Goal: Task Accomplishment & Management: Manage account settings

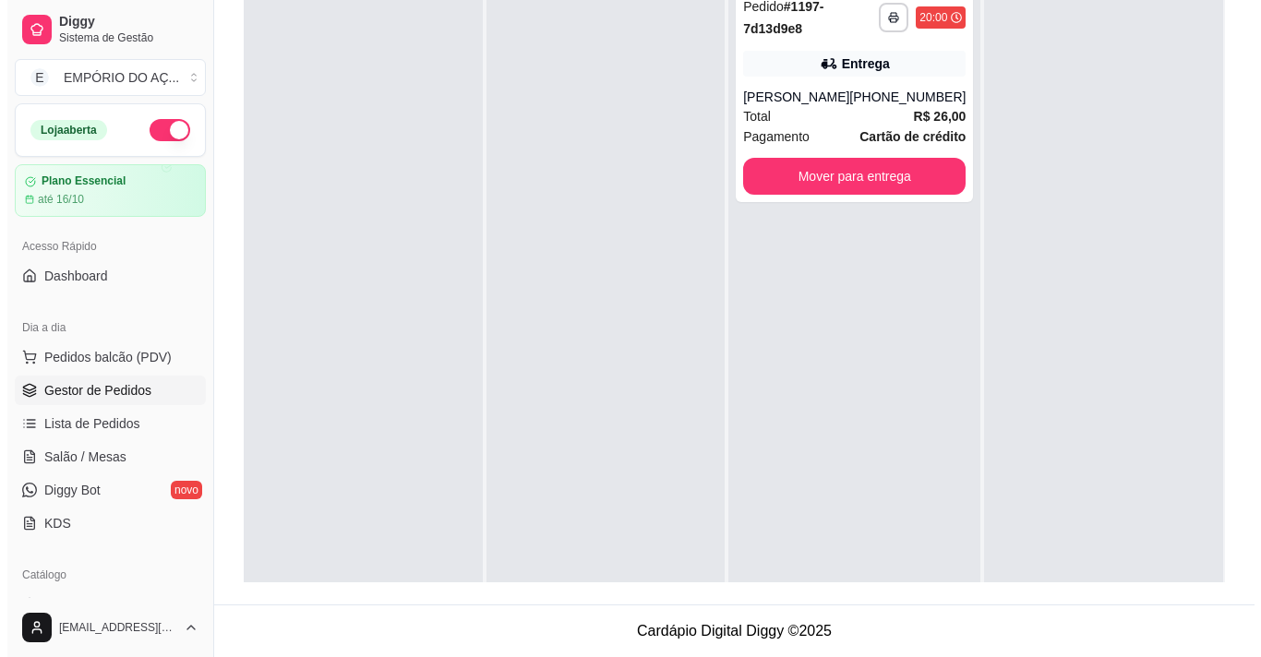
scroll to position [247, 0]
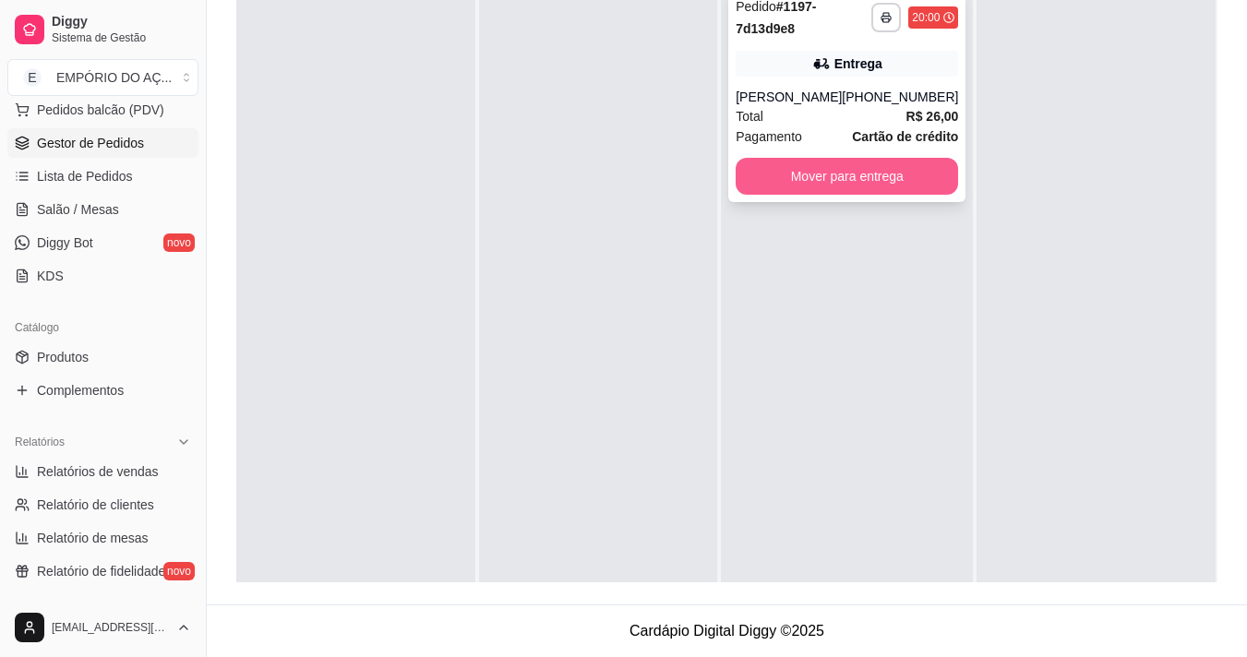
click at [923, 183] on button "Mover para entrega" at bounding box center [847, 176] width 223 height 37
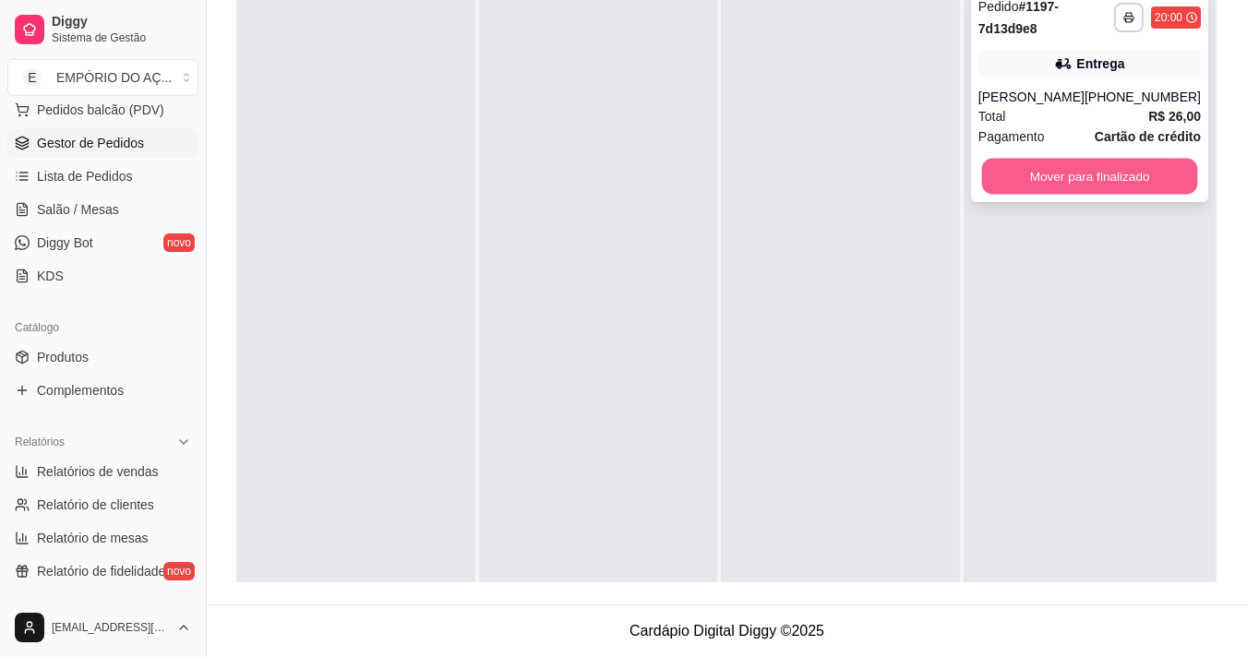
click at [1080, 172] on div "**********" at bounding box center [1089, 95] width 237 height 214
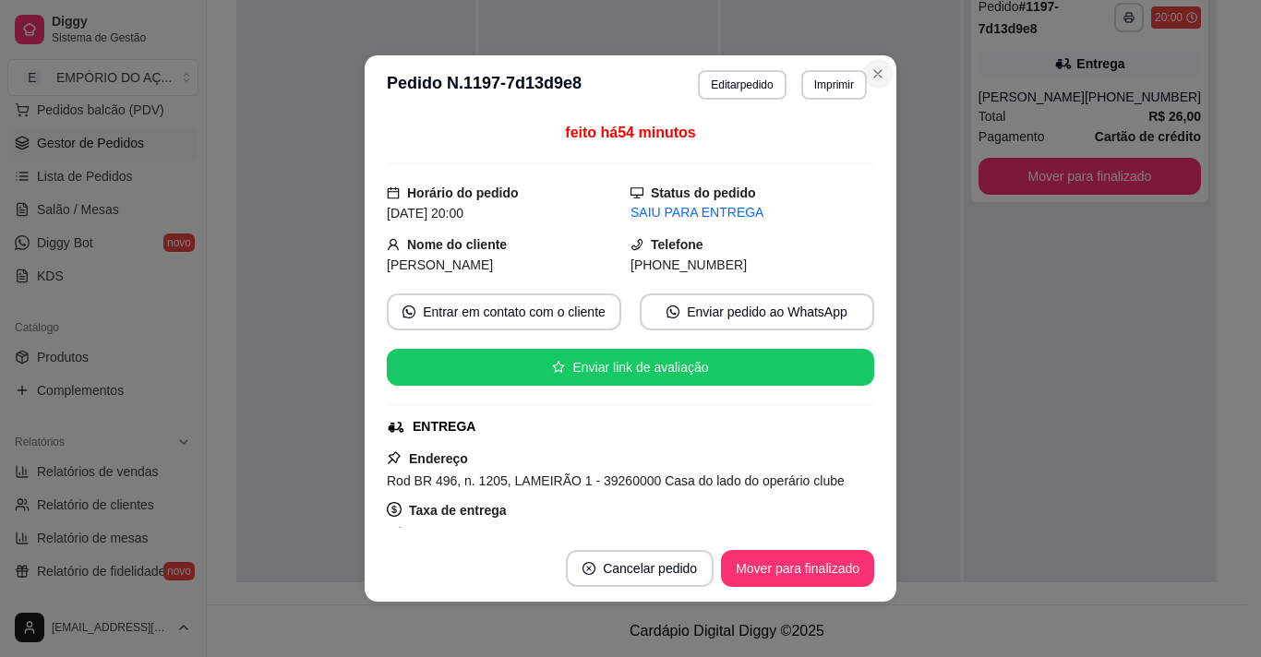
click at [884, 67] on div at bounding box center [840, 305] width 239 height 657
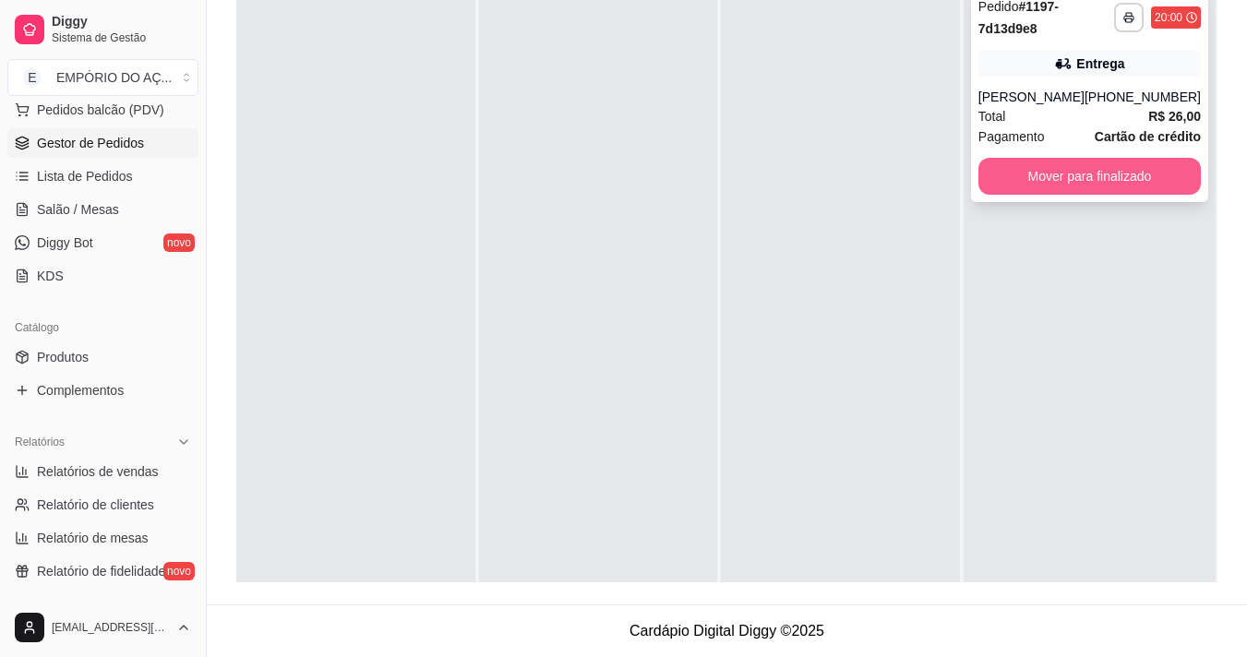
click at [1082, 192] on button "Mover para finalizado" at bounding box center [1090, 176] width 223 height 37
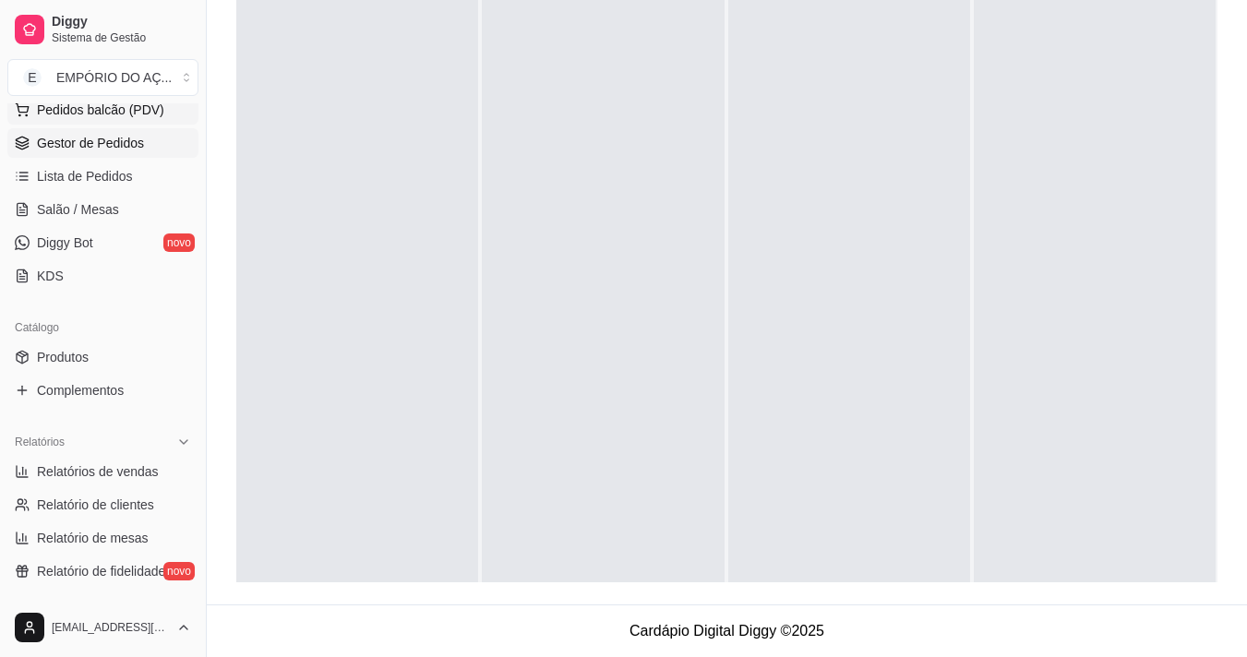
click at [110, 105] on span "Pedidos balcão (PDV)" at bounding box center [100, 110] width 127 height 18
click at [110, 105] on body "Diggy Sistema de Gestão E EMPÓRIO DO AÇ ... Loja aberta Plano Essencial até 16/…" at bounding box center [623, 46] width 1247 height 657
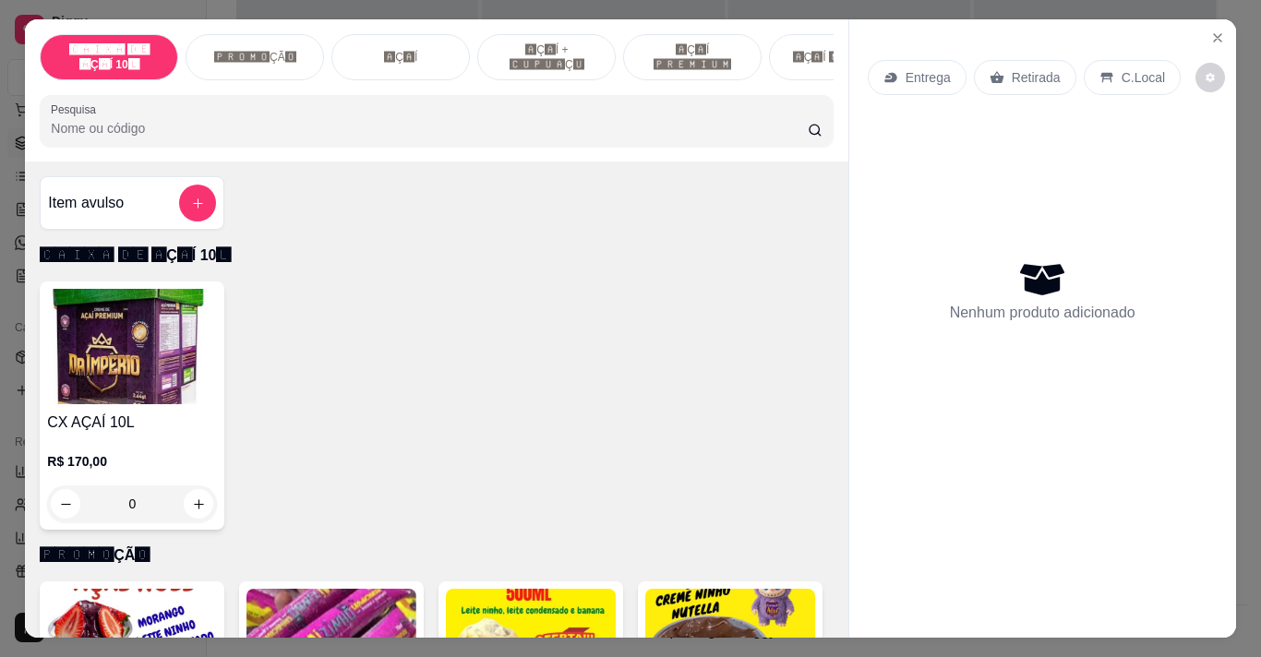
click at [252, 61] on div "🅿🆁🅾🅼🅾ÇÃ🅾" at bounding box center [255, 57] width 138 height 46
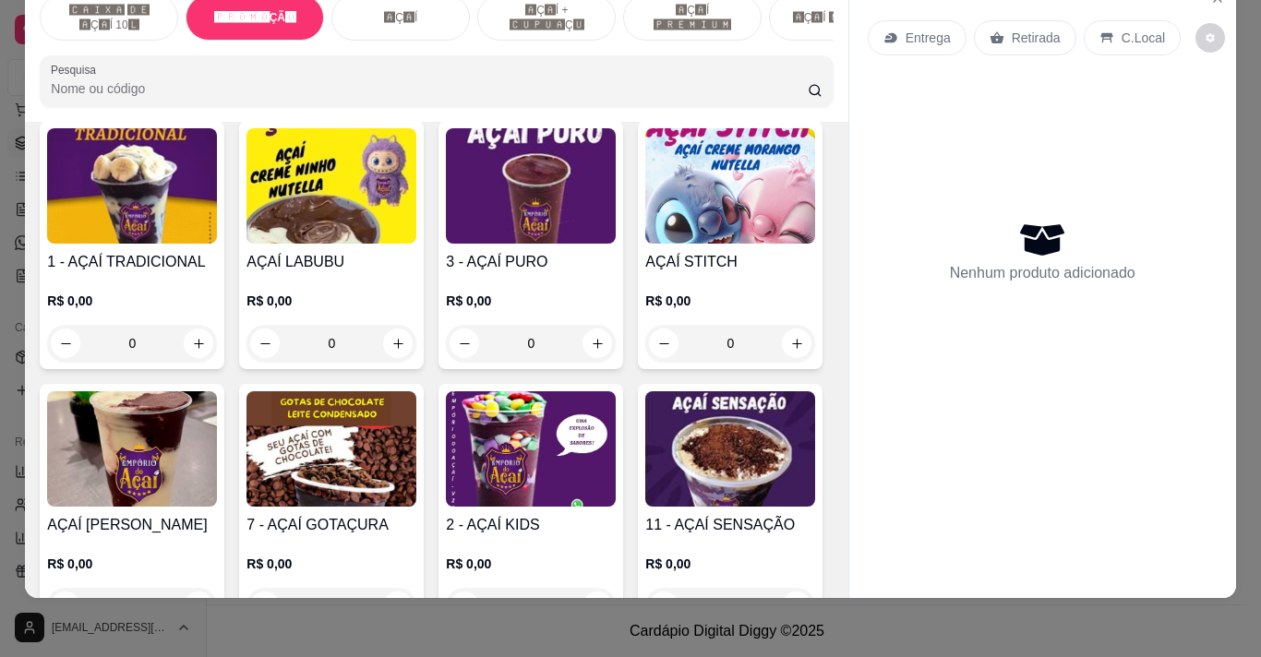
scroll to position [1029, 0]
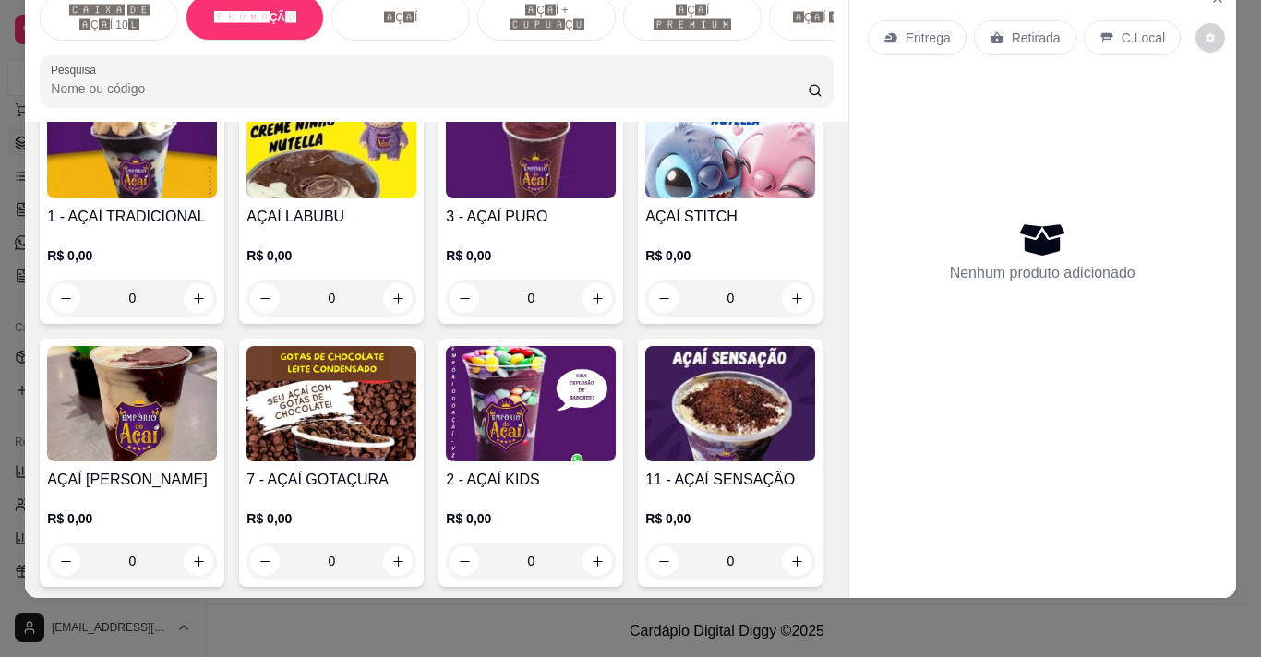
click at [154, 247] on p "R$ 0,00" at bounding box center [132, 256] width 170 height 18
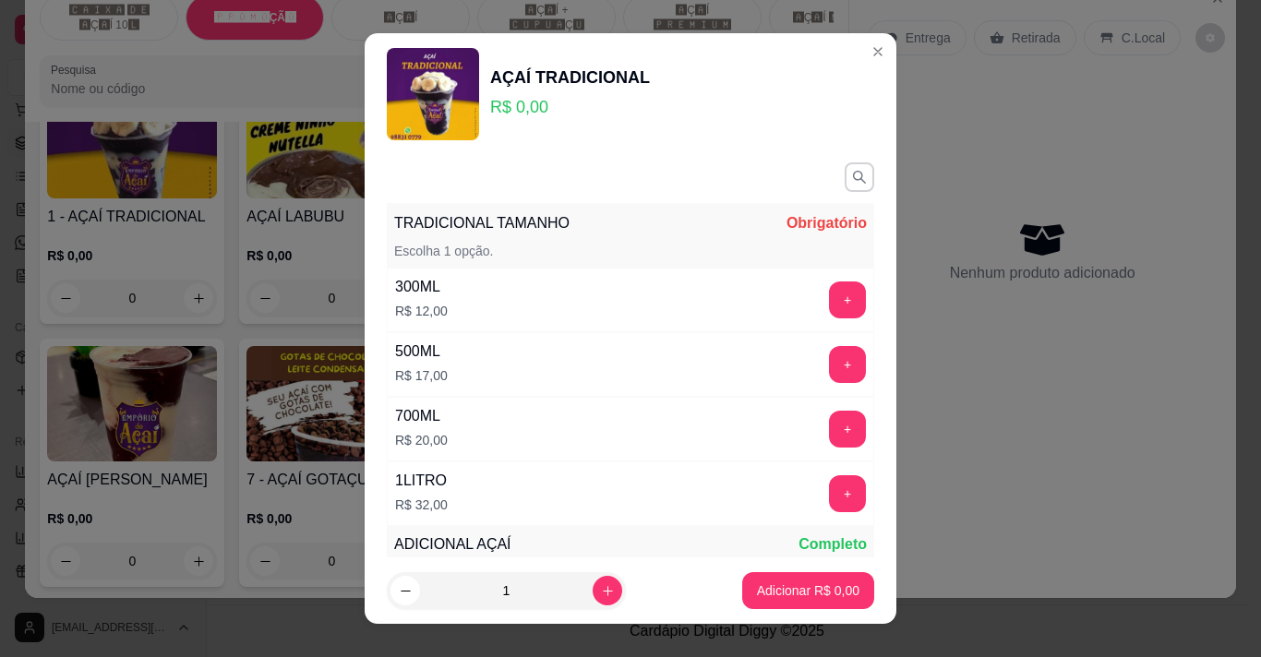
click at [548, 371] on div "500ML R$ 17,00 +" at bounding box center [631, 364] width 488 height 65
click at [830, 371] on button "+" at bounding box center [848, 364] width 36 height 36
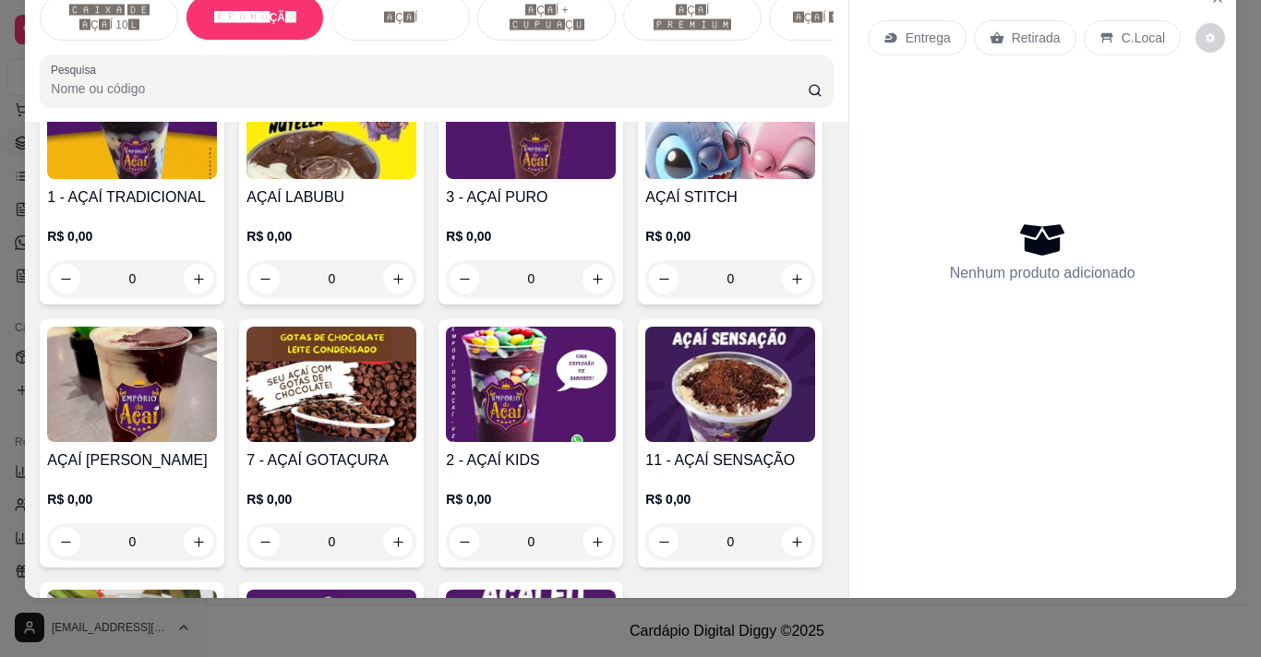
scroll to position [845, 0]
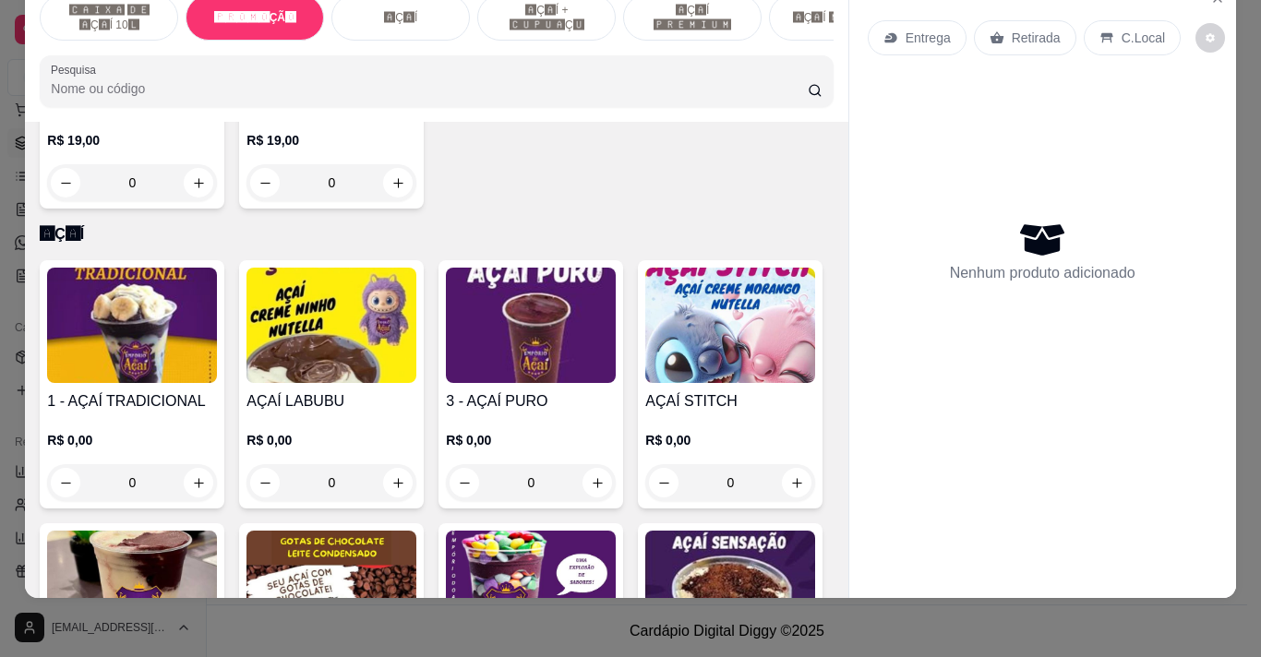
click at [60, 411] on h4 "1 - AÇAÍ TRADICIONAL" at bounding box center [132, 402] width 170 height 22
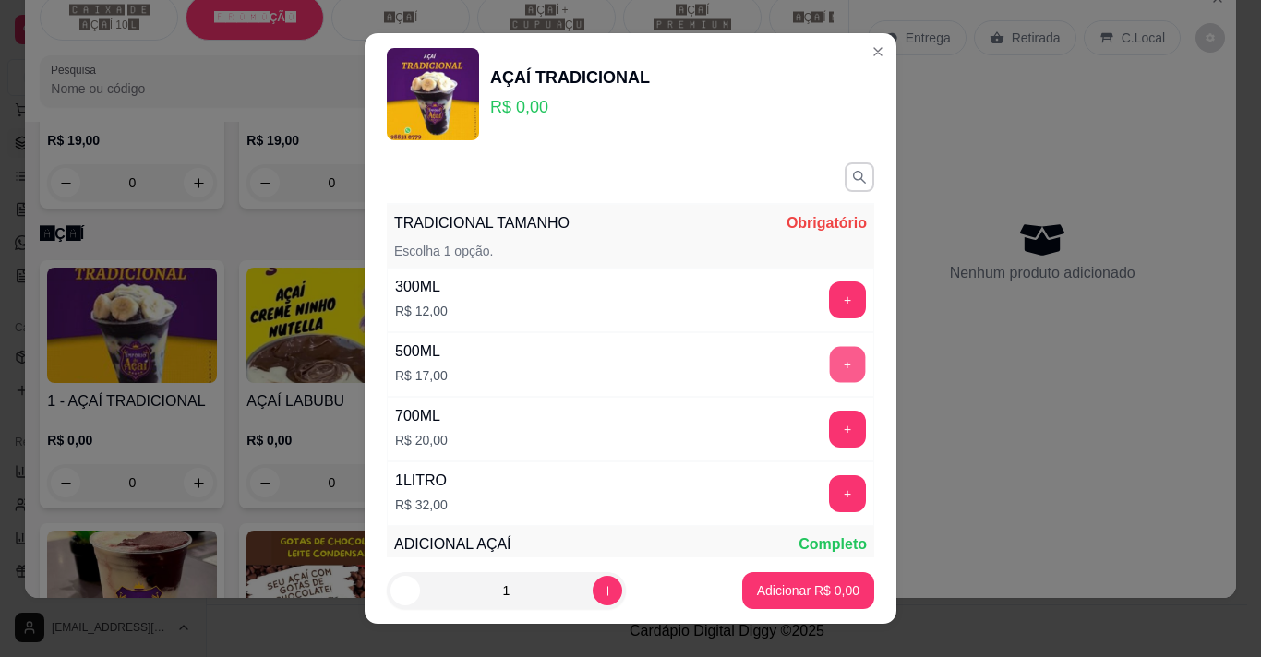
click at [830, 357] on button "+" at bounding box center [848, 364] width 36 height 36
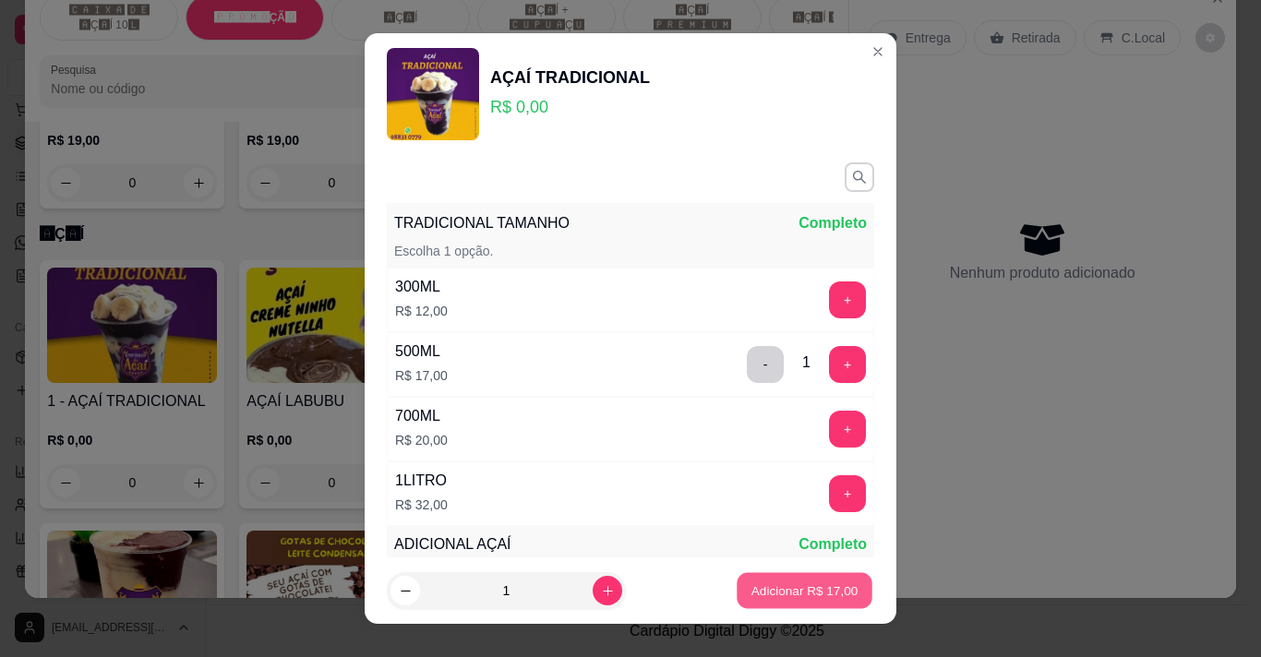
click at [808, 586] on p "Adicionar R$ 17,00" at bounding box center [805, 592] width 107 height 18
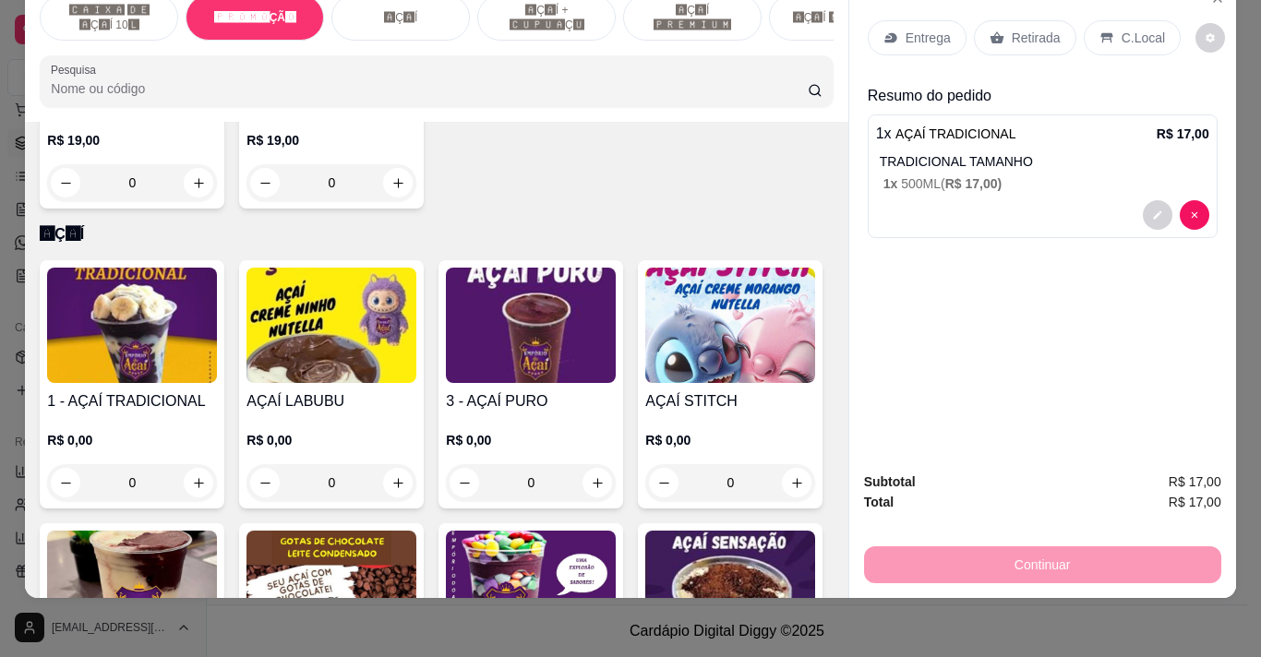
click at [1158, 125] on p "R$ 17,00" at bounding box center [1183, 134] width 53 height 18
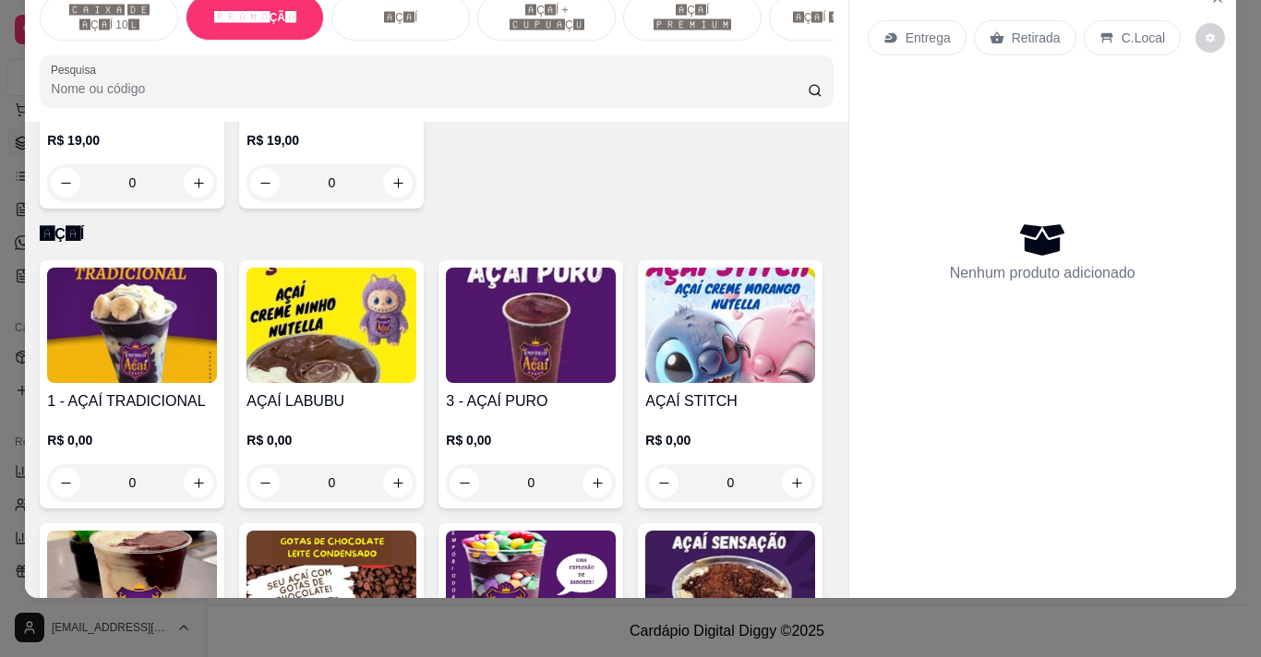
scroll to position [0, 0]
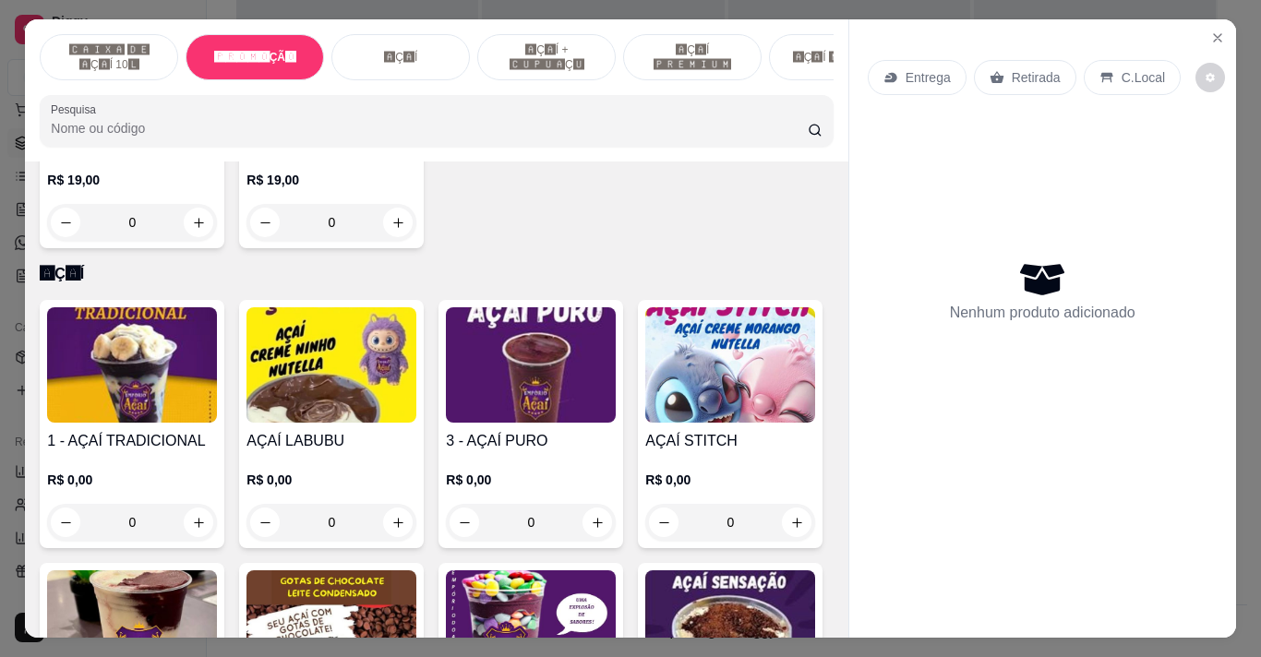
click at [80, 55] on p "🅲🅰🅸🆇🅰 🅳🅴 🅰Ç🅰Í 10🅻" at bounding box center [108, 57] width 107 height 30
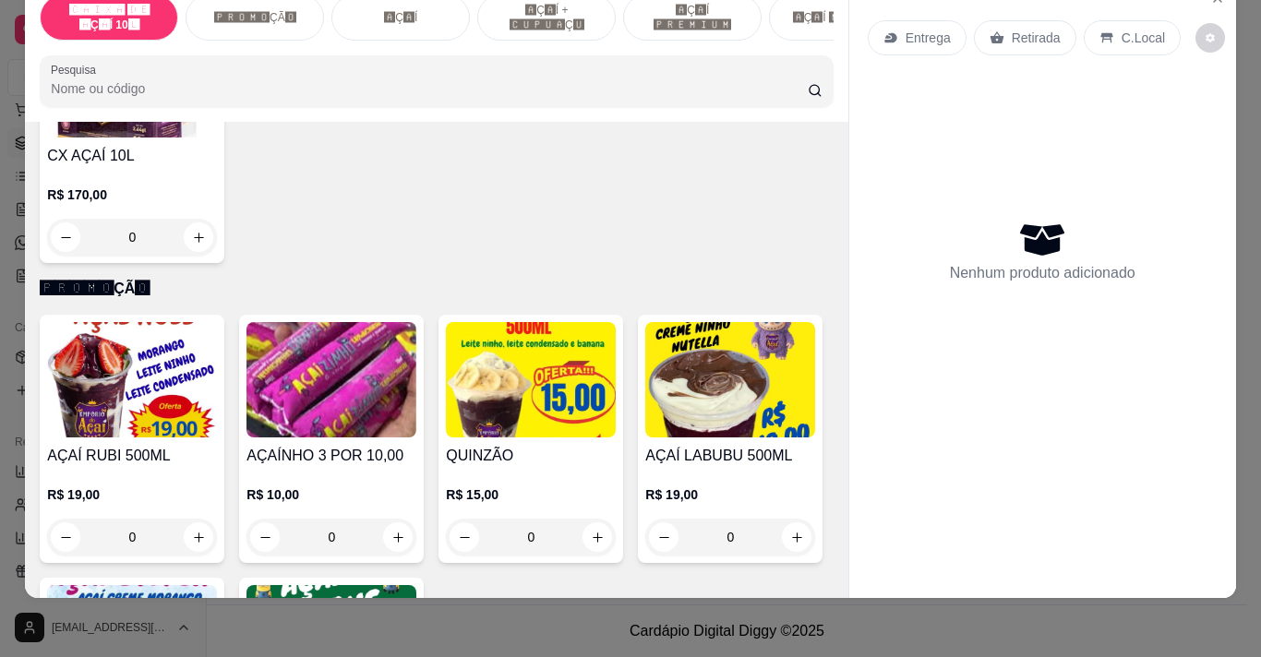
scroll to position [244, 0]
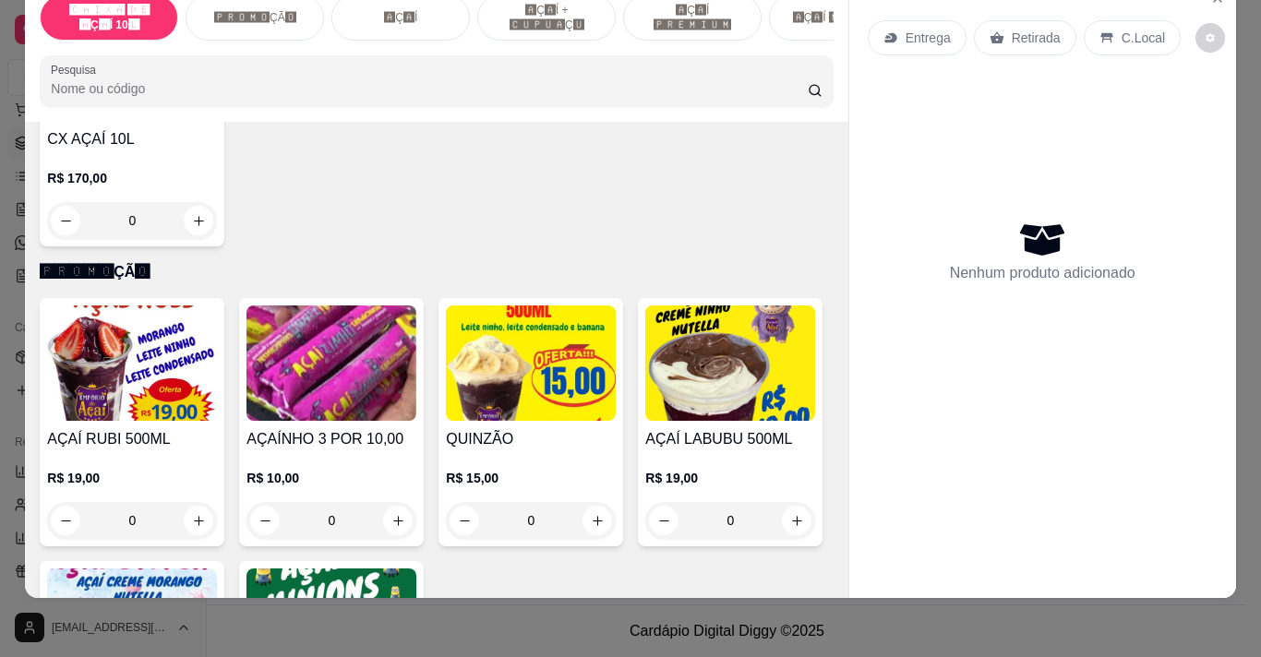
click at [527, 447] on h4 "QUINZÃO" at bounding box center [531, 439] width 170 height 22
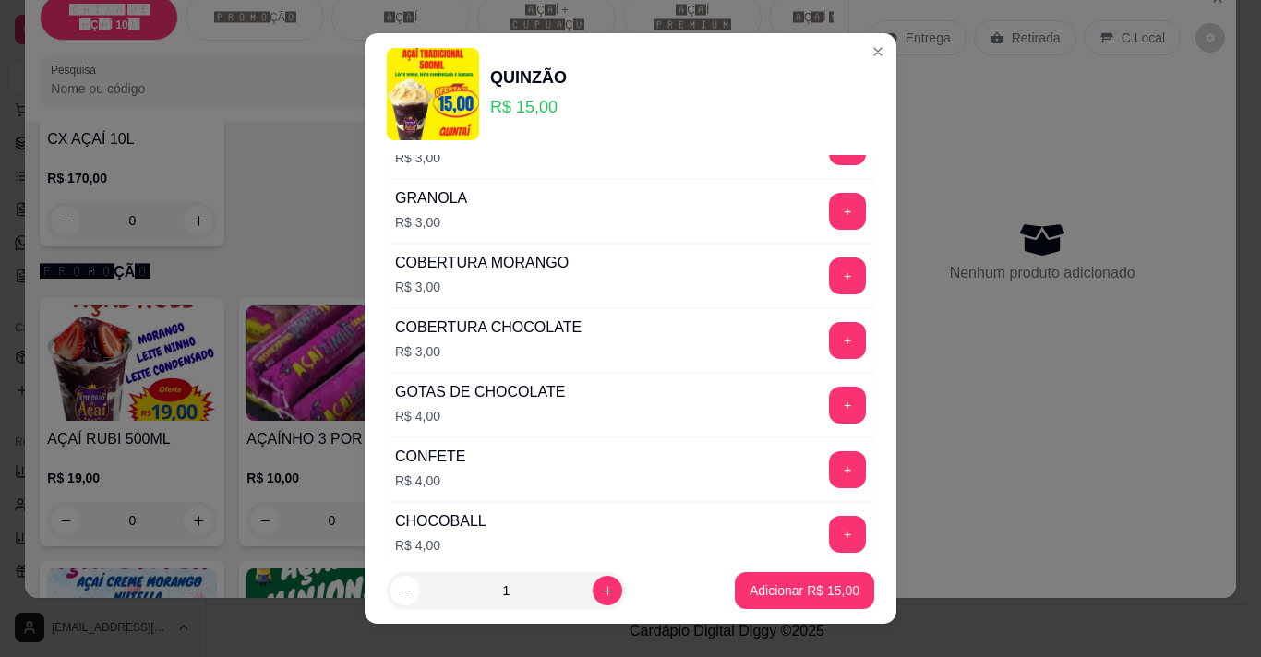
scroll to position [353, 0]
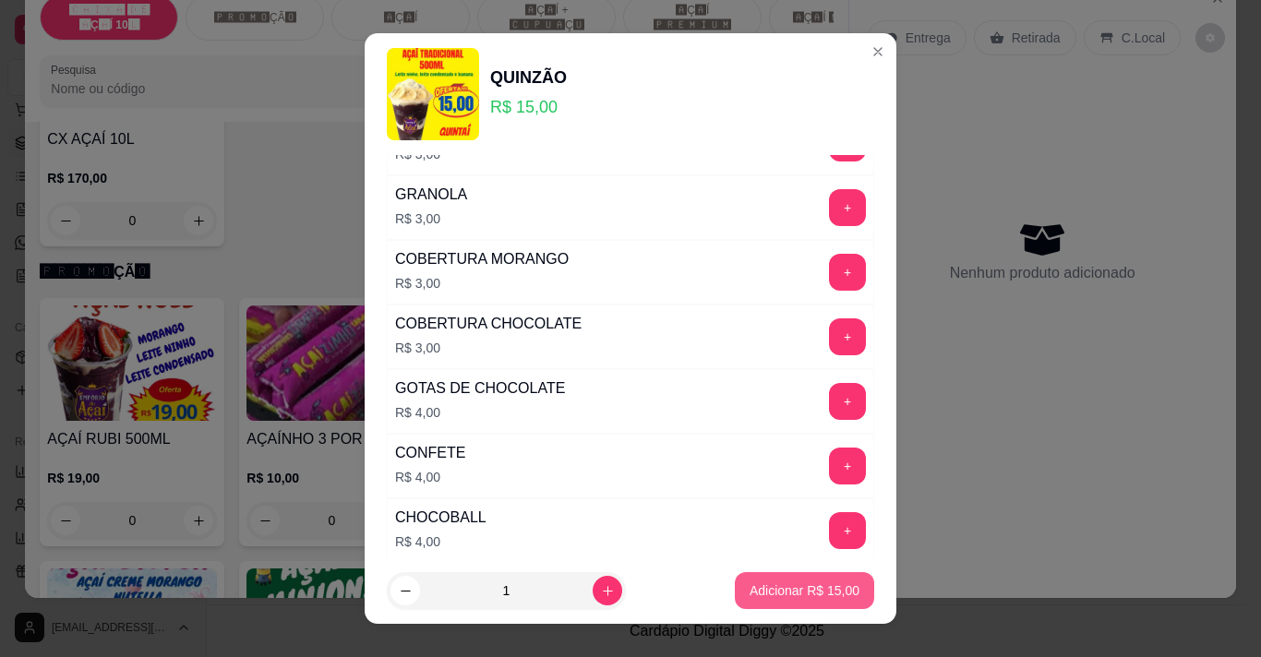
click at [806, 576] on button "Adicionar R$ 15,00" at bounding box center [804, 590] width 139 height 37
type input "1"
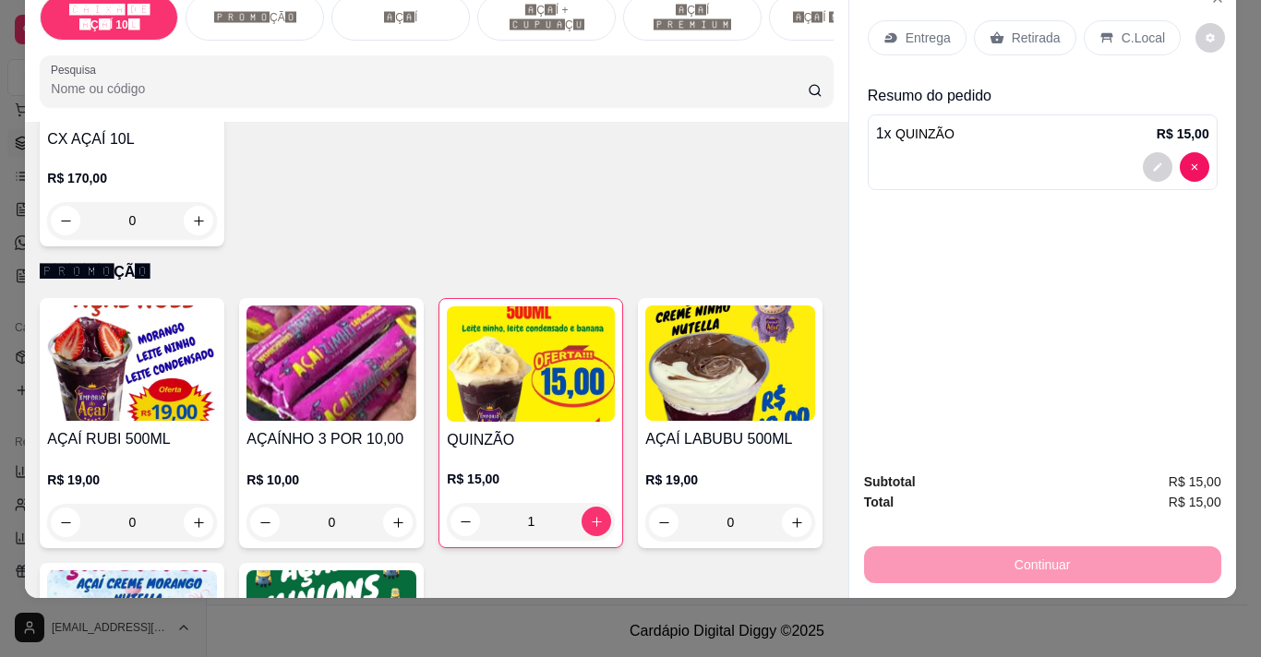
click at [933, 30] on p "Entrega" at bounding box center [928, 38] width 45 height 18
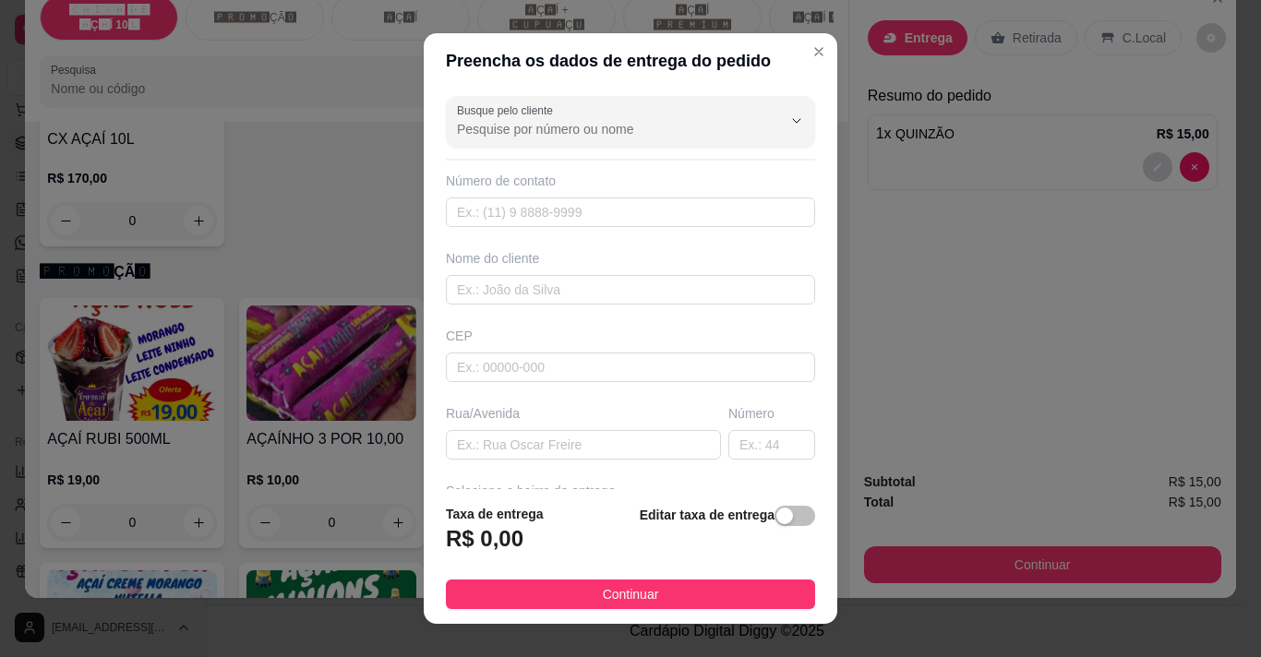
click at [501, 148] on div "Busque pelo cliente Número de contato Nome do cliente CEP Rua/[GEOGRAPHIC_DATA]…" at bounding box center [631, 290] width 414 height 402
click at [512, 128] on input "Busque pelo cliente" at bounding box center [604, 129] width 295 height 18
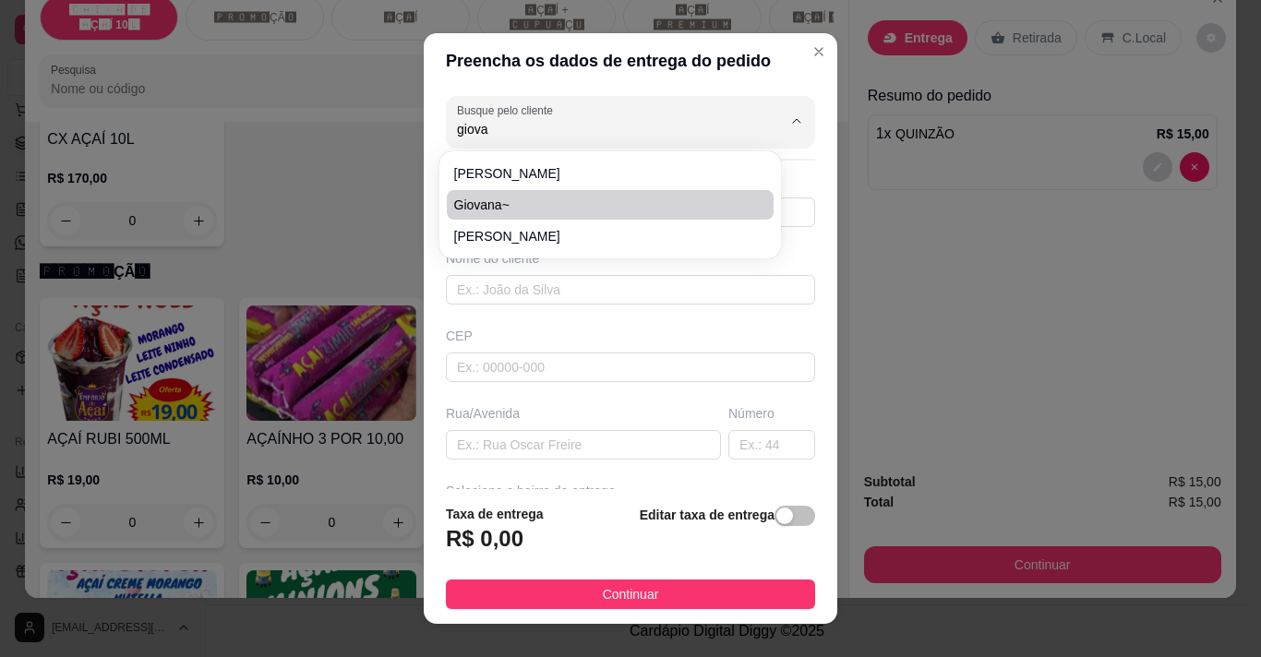
click at [495, 204] on span "Giovana~" at bounding box center [601, 205] width 294 height 18
type input "Giovana~"
type input "3899400649"
type input "Giovana~"
type input "rua timbiras"
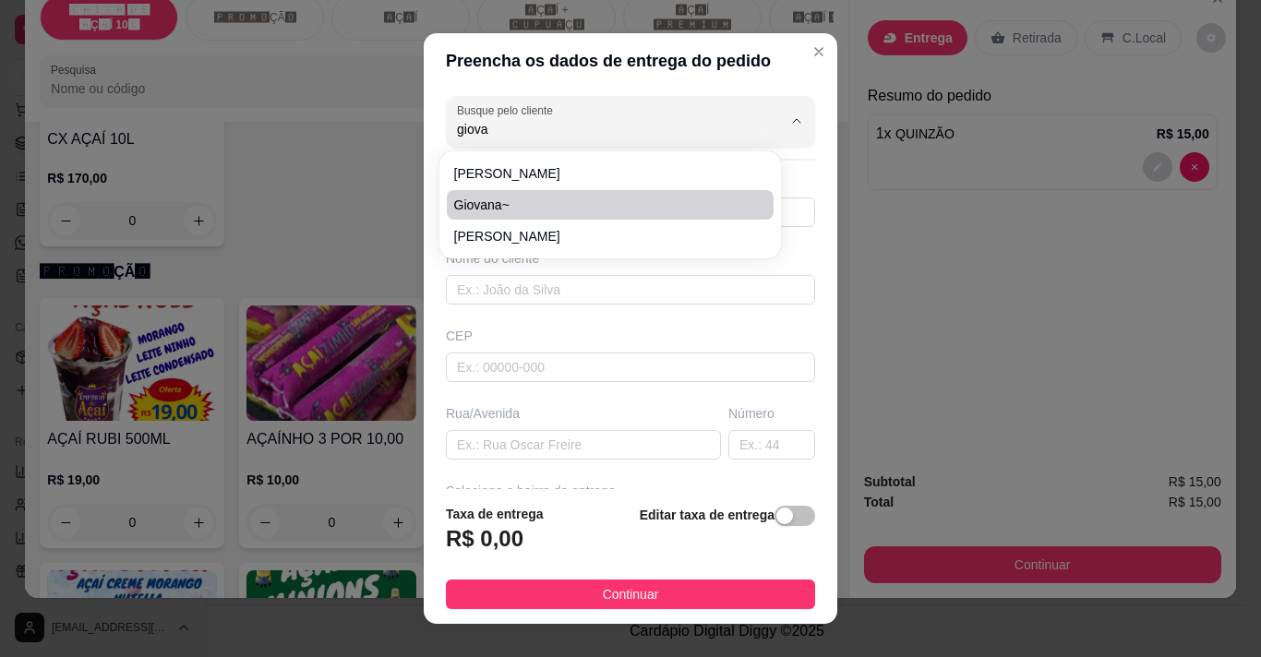
type input "98"
type input "VZP"
type input "CAICARA 1"
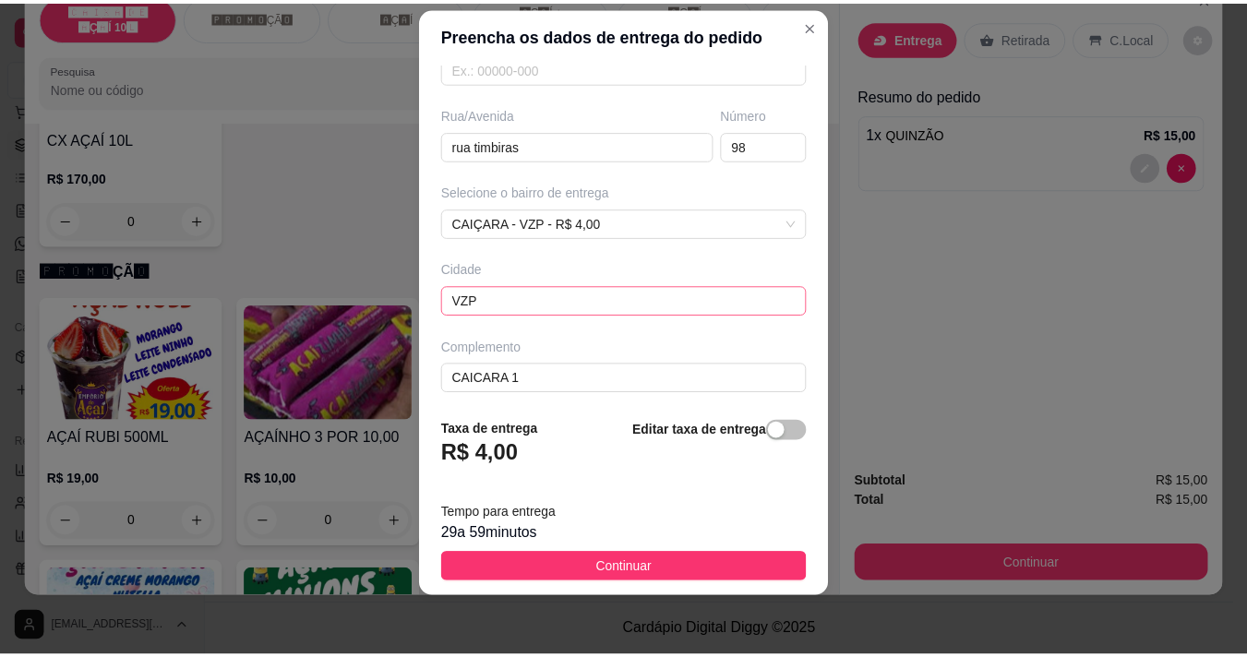
scroll to position [280, 0]
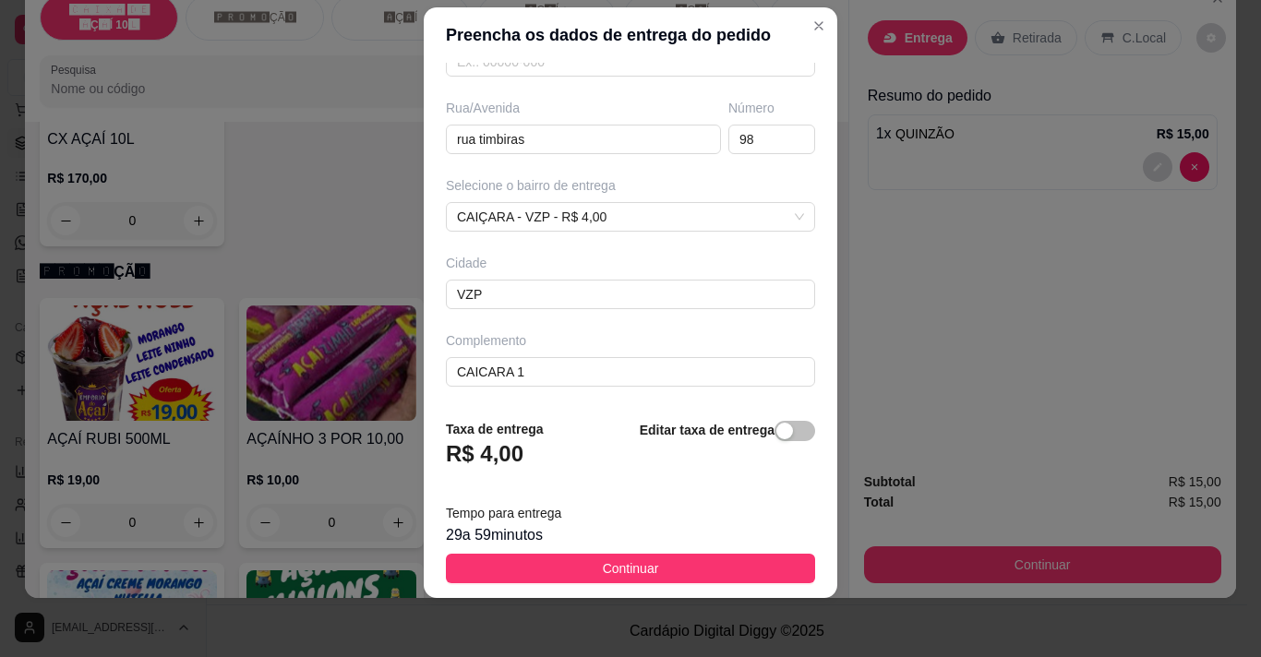
type input "Giovana~"
click at [736, 552] on footer "Taxa de entrega R$ 4,00 Editar taxa de entrega Tempo para entrega 29 a 59 minut…" at bounding box center [631, 501] width 414 height 194
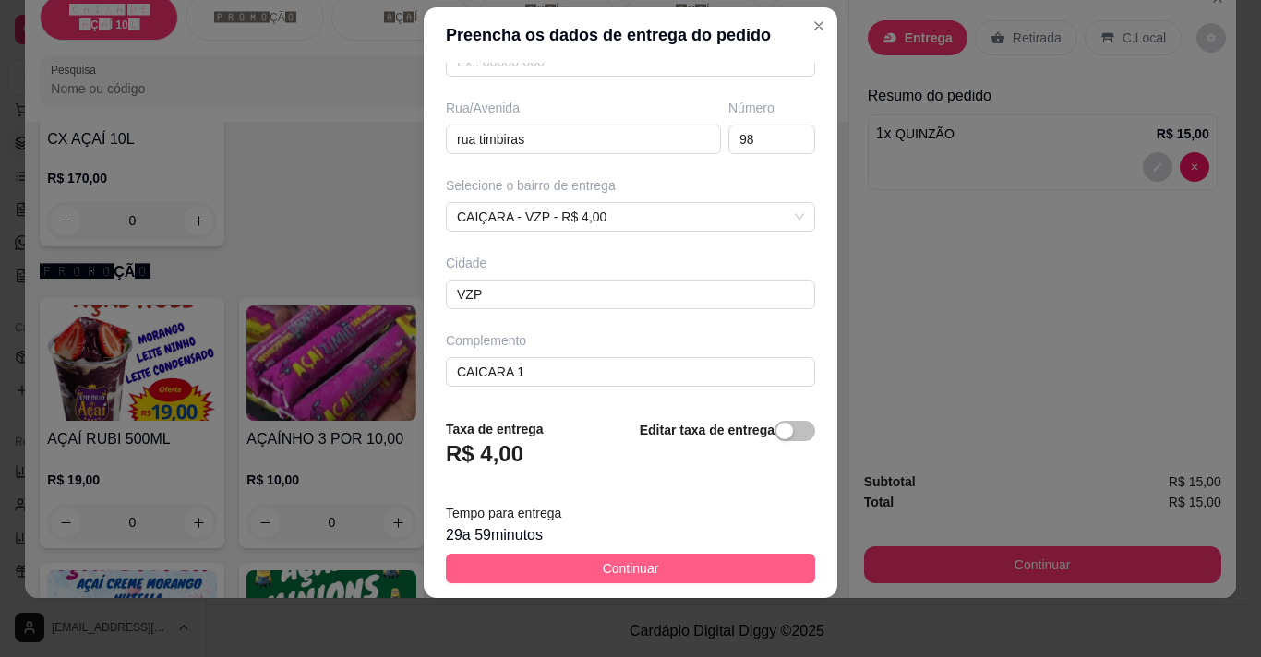
click at [735, 565] on button "Continuar" at bounding box center [630, 569] width 369 height 30
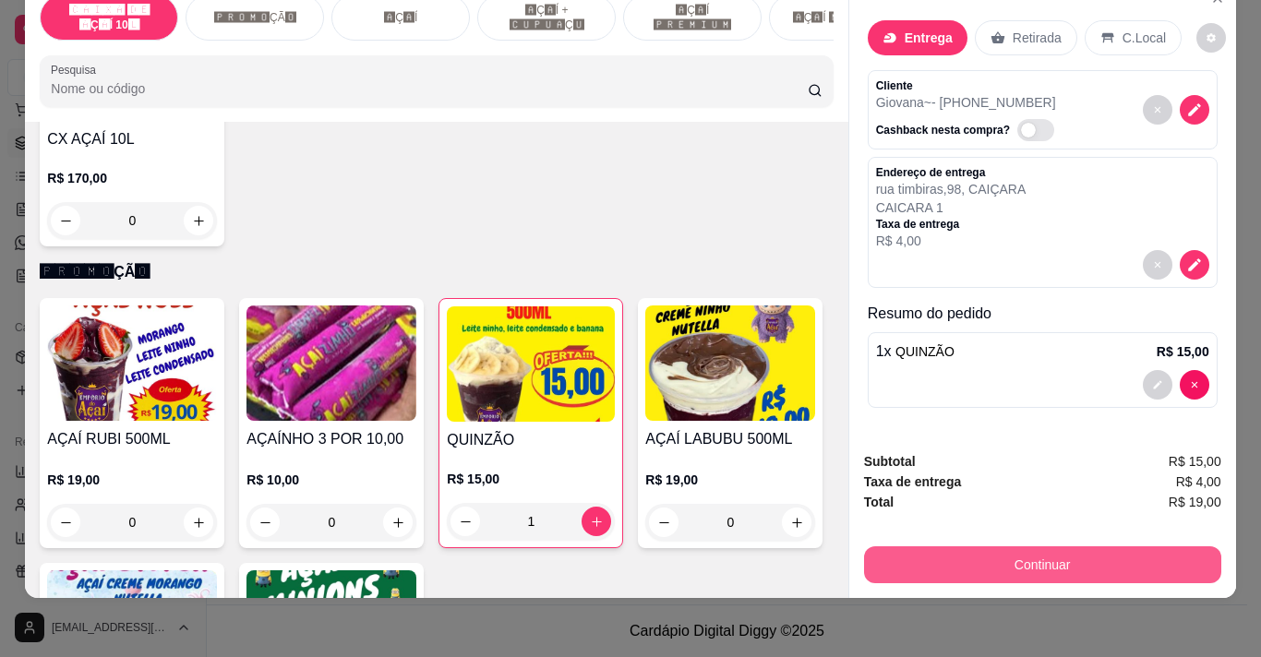
click at [999, 548] on button "Continuar" at bounding box center [1042, 565] width 357 height 37
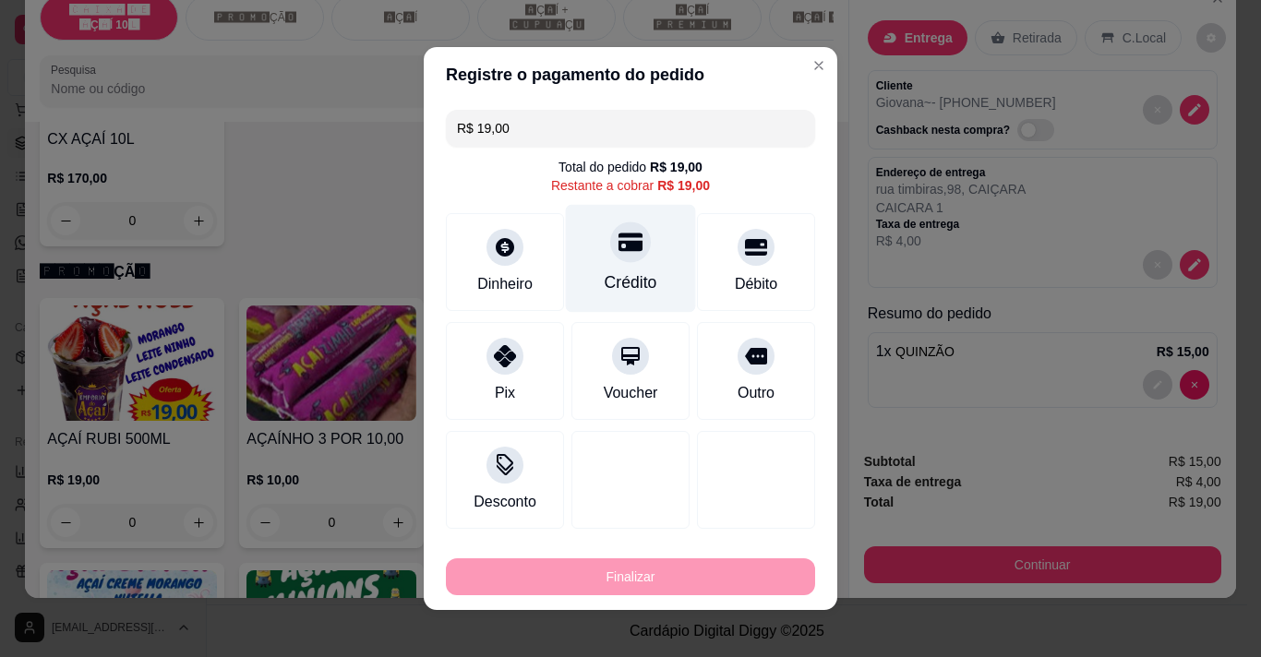
click at [644, 241] on div "Crédito" at bounding box center [631, 259] width 130 height 108
type input "R$ 0,00"
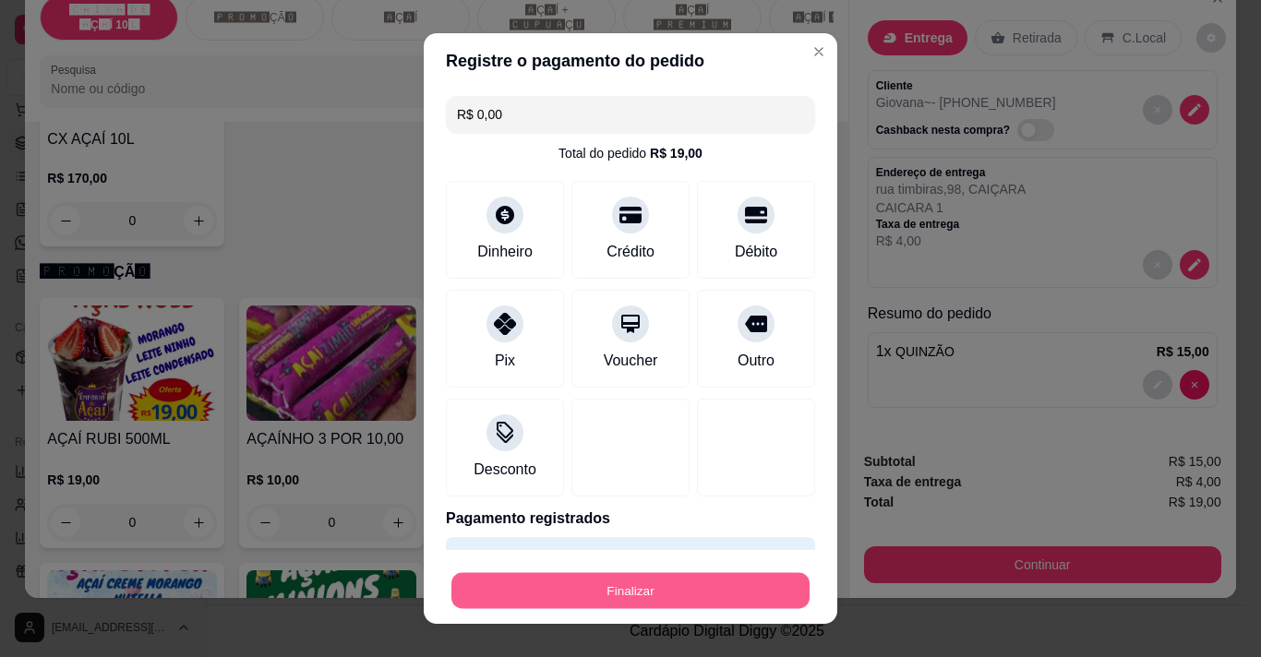
click at [643, 588] on button "Finalizar" at bounding box center [630, 591] width 358 height 36
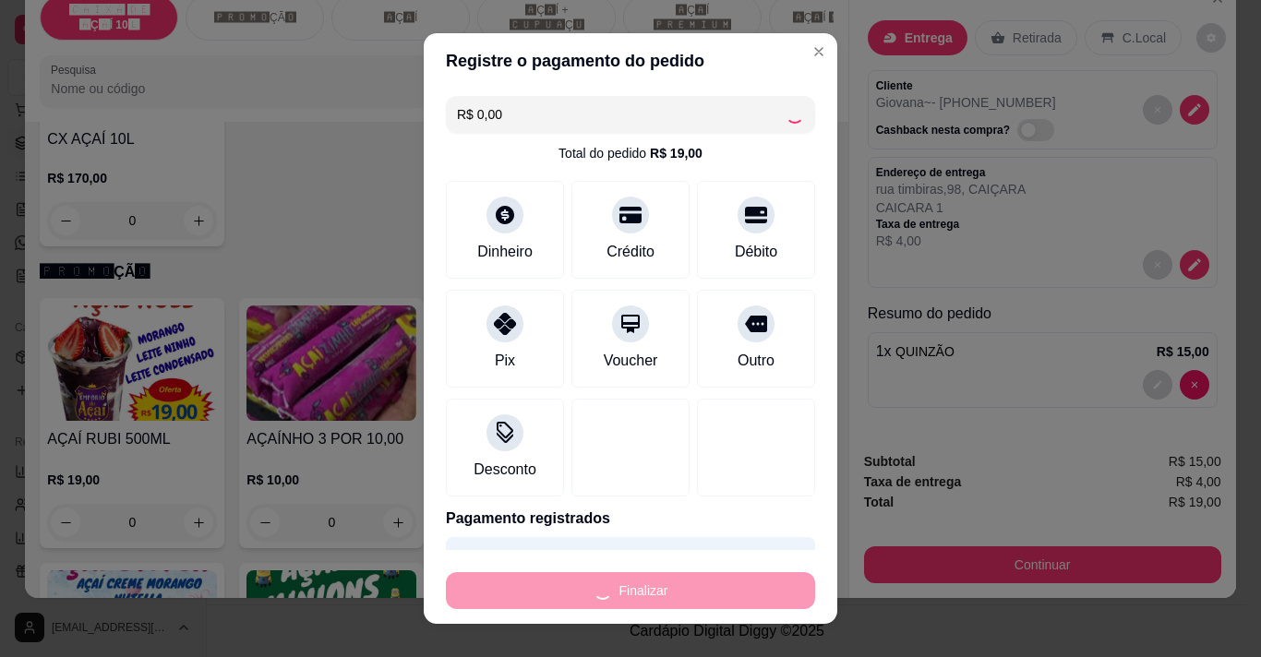
type input "0"
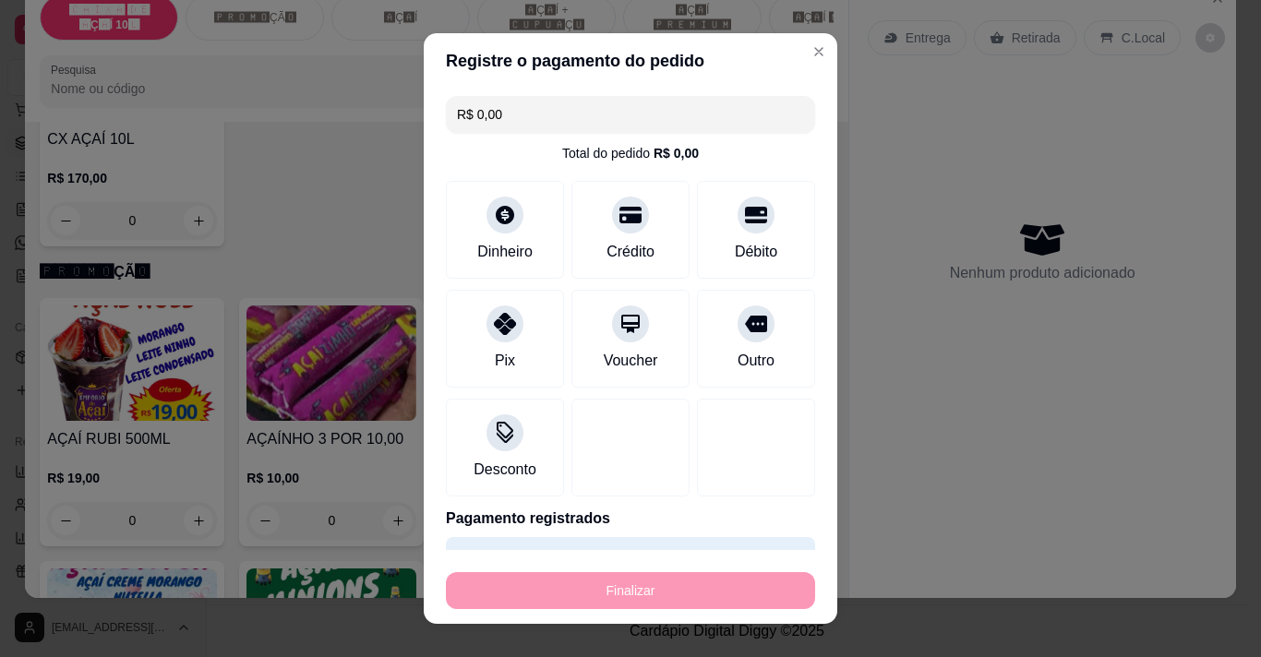
type input "-R$ 19,00"
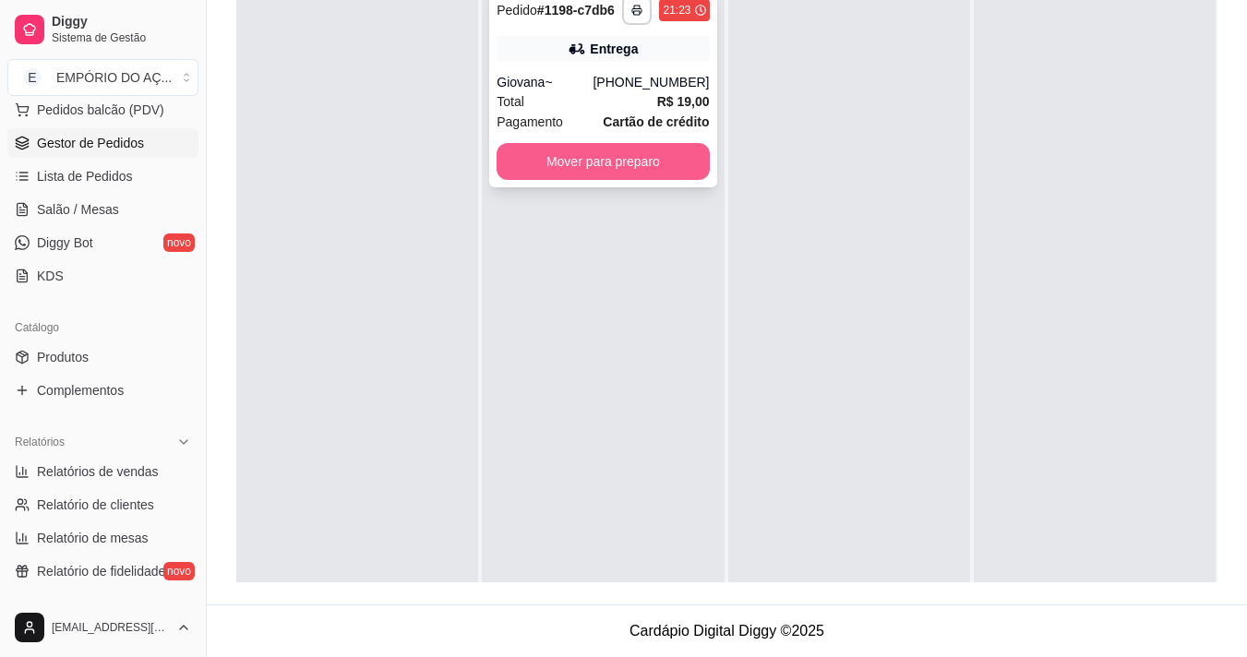
click at [597, 143] on button "Mover para preparo" at bounding box center [603, 161] width 212 height 37
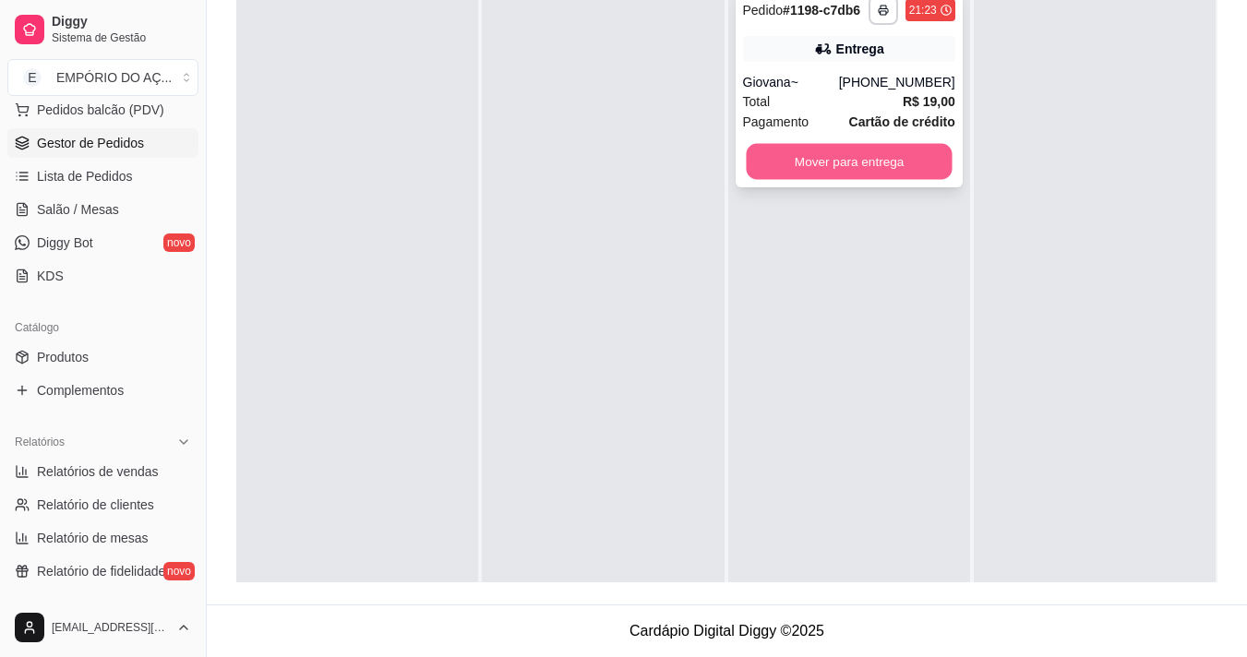
click at [892, 158] on button "Mover para entrega" at bounding box center [849, 162] width 206 height 36
